Goal: Navigation & Orientation: Find specific page/section

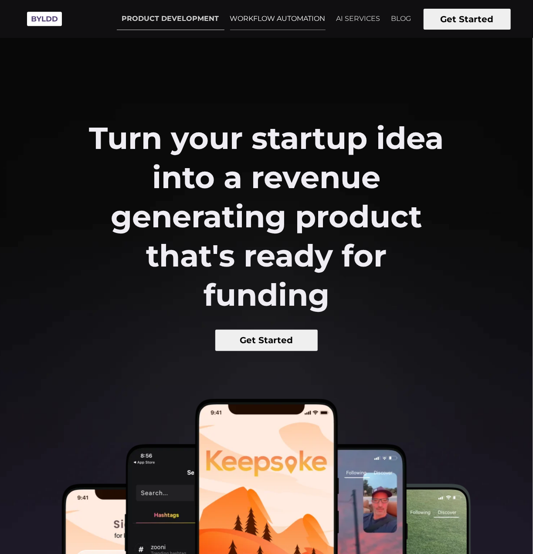
click at [280, 27] on link "WORKFLOW AUTOMATION" at bounding box center [278, 19] width 106 height 22
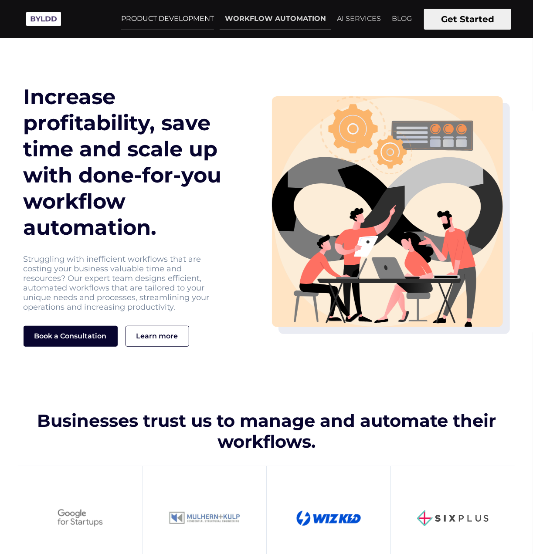
click at [154, 12] on link "PRODUCT DEVELOPMENT" at bounding box center [167, 19] width 103 height 22
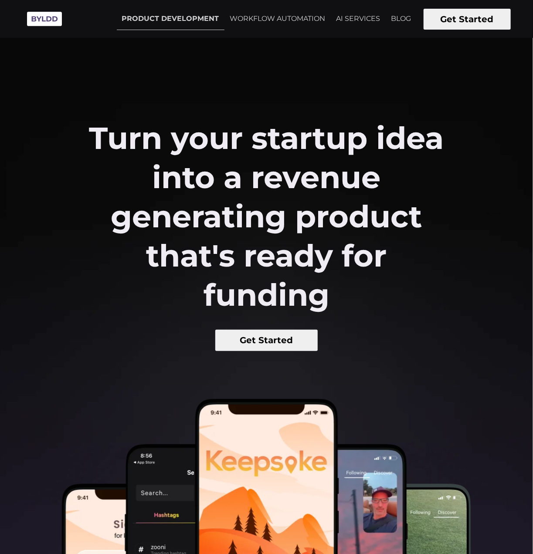
click at [292, 334] on button "Get Started" at bounding box center [266, 340] width 102 height 21
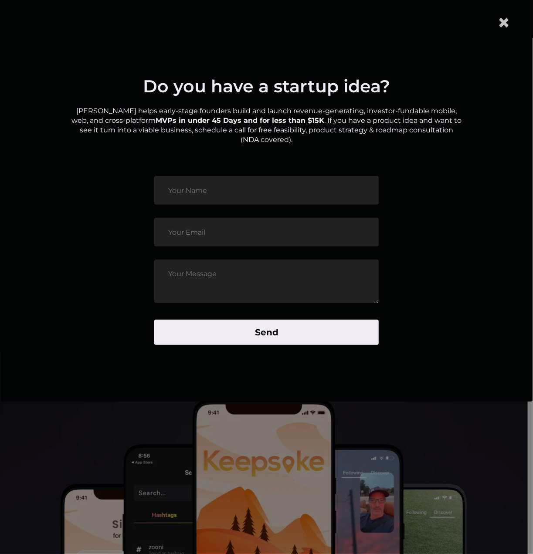
click at [506, 17] on span "×" at bounding box center [503, 22] width 13 height 27
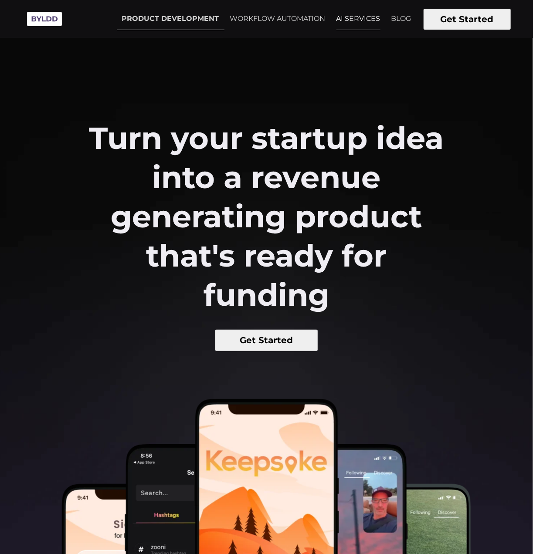
click at [347, 17] on link "AI SERVICES" at bounding box center [358, 19] width 54 height 22
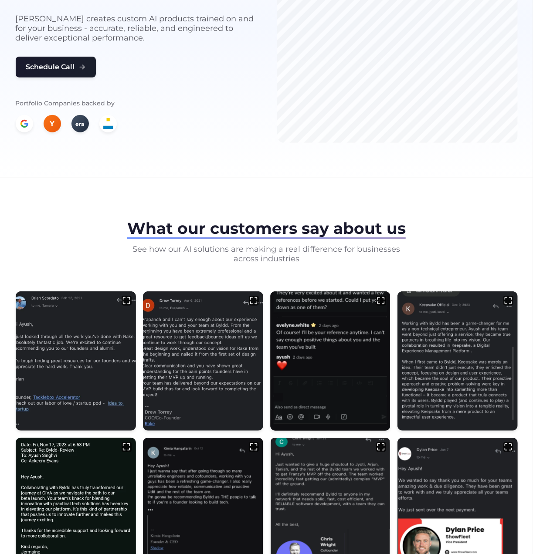
scroll to position [218, 0]
